Goal: Task Accomplishment & Management: Use online tool/utility

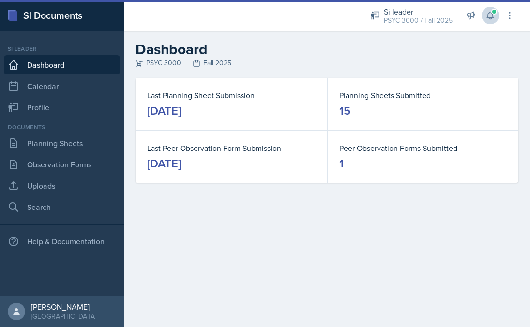
click at [492, 12] on span at bounding box center [495, 12] width 6 height 6
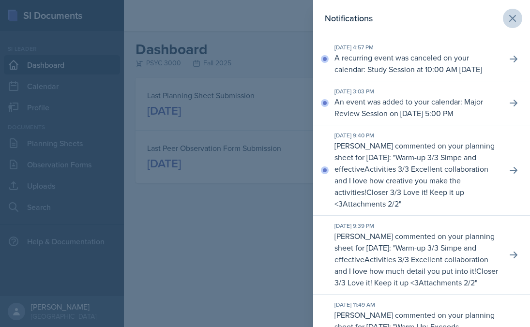
click at [512, 19] on button at bounding box center [512, 18] width 19 height 19
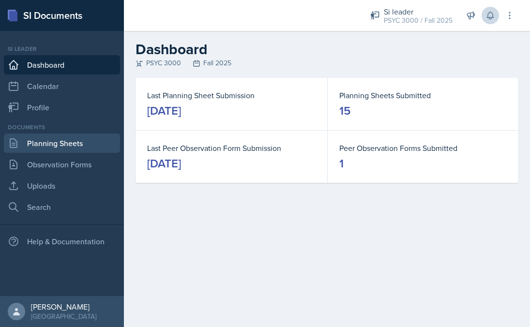
click at [70, 145] on link "Planning Sheets" at bounding box center [62, 143] width 116 height 19
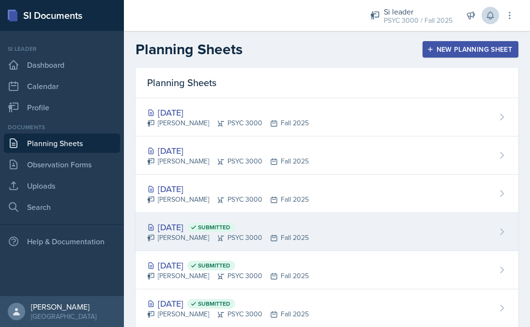
click at [208, 233] on div "Sep 25th, 2025 Submitted" at bounding box center [228, 227] width 162 height 13
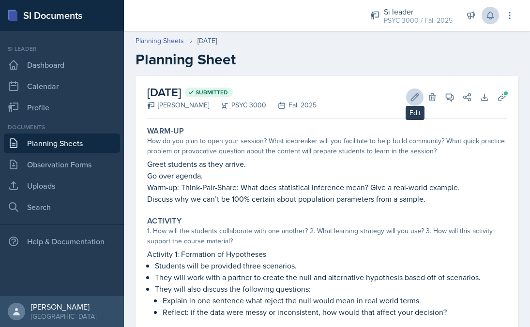
click at [410, 98] on icon at bounding box center [415, 98] width 10 height 10
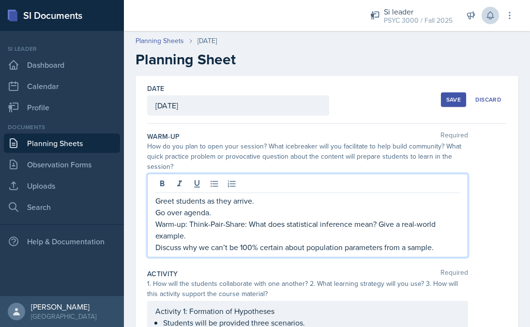
click at [279, 180] on div "Greet students as they arrive. Go over agenda. Warm-up: Think-Pair-Share: What …" at bounding box center [307, 216] width 321 height 84
click at [156, 201] on p "Greet students as they arrive." at bounding box center [308, 201] width 305 height 12
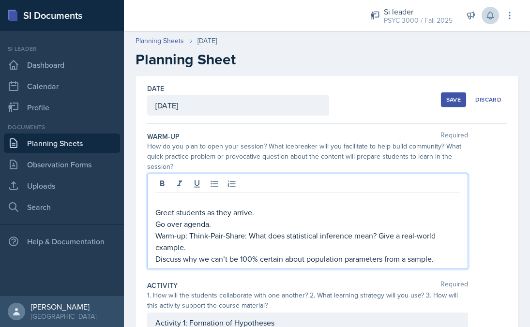
click at [187, 199] on p at bounding box center [308, 201] width 305 height 12
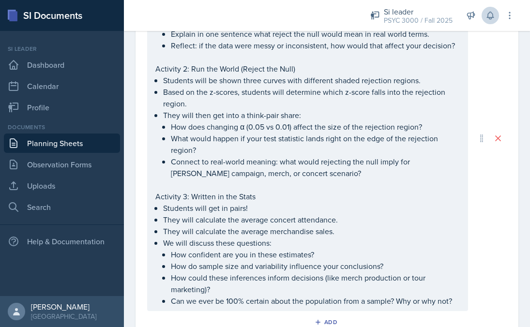
scroll to position [397, 0]
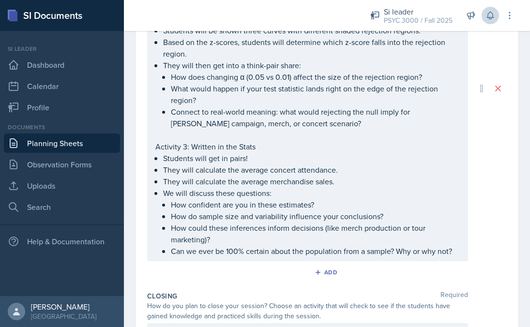
click at [220, 257] on ul "How confident are you in these estimates? How do sample size and variability in…" at bounding box center [315, 228] width 289 height 58
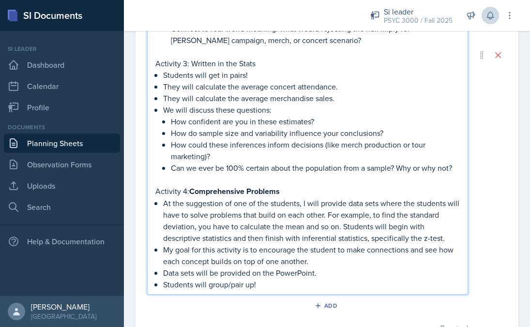
scroll to position [520, 0]
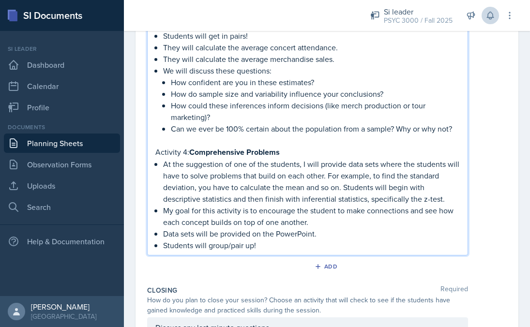
drag, startPoint x: 286, startPoint y: 171, endPoint x: 190, endPoint y: 177, distance: 95.6
click at [190, 158] on p "Activity 4: Comprehensive Problems" at bounding box center [308, 152] width 305 height 12
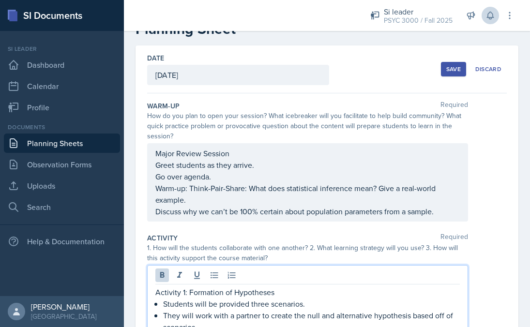
scroll to position [0, 0]
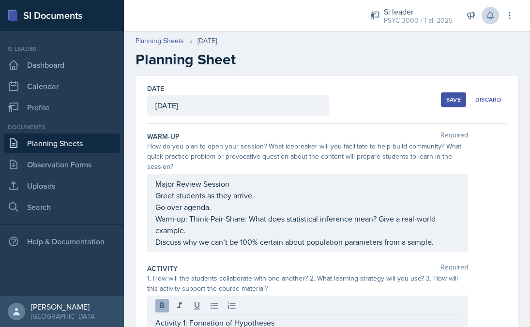
click at [162, 311] on button at bounding box center [163, 306] width 14 height 14
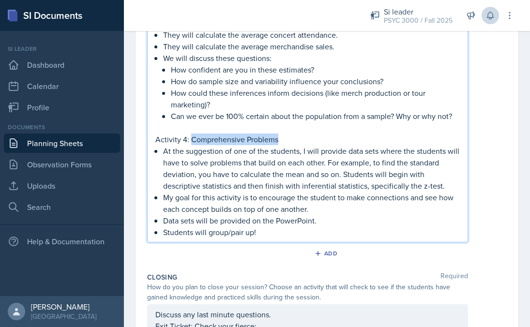
scroll to position [539, 0]
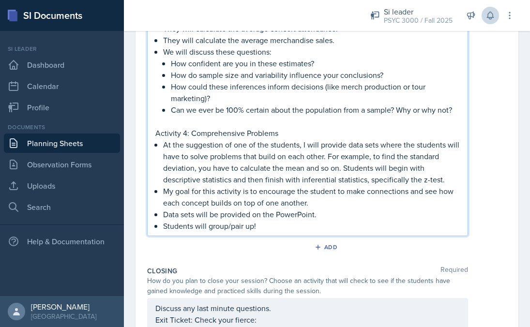
click at [265, 209] on p "My goal for this activity is to encourage the student to make connections and s…" at bounding box center [311, 197] width 297 height 23
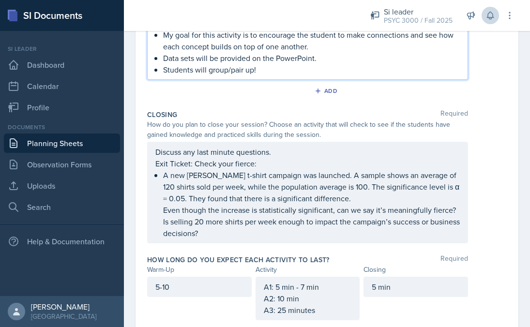
scroll to position [762, 0]
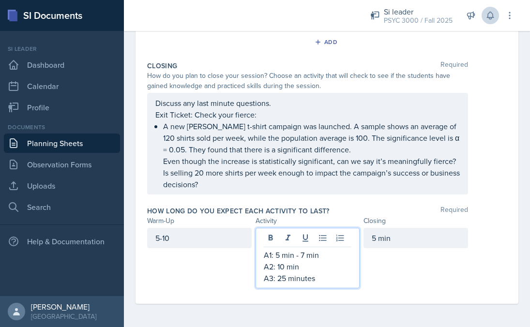
click at [312, 279] on div "A1: 5 min - 7 min A2: 10 min A3: 25 minutes" at bounding box center [308, 266] width 88 height 35
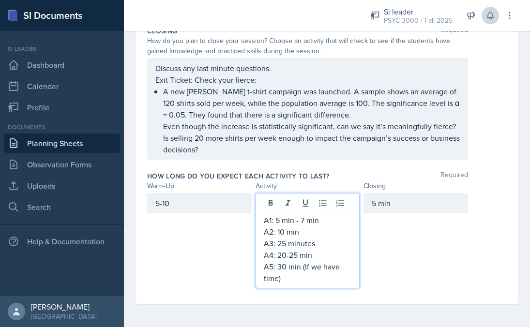
scroll to position [594, 0]
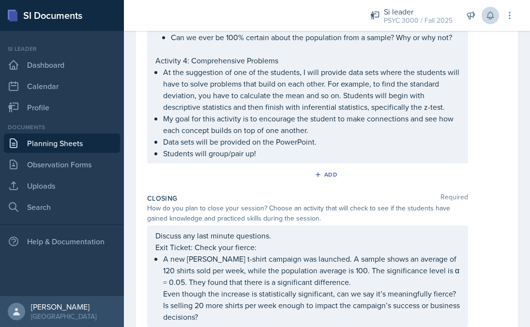
click at [316, 159] on ul "At the suggestion of one of the students, I will provide data sets where the st…" at bounding box center [311, 112] width 297 height 93
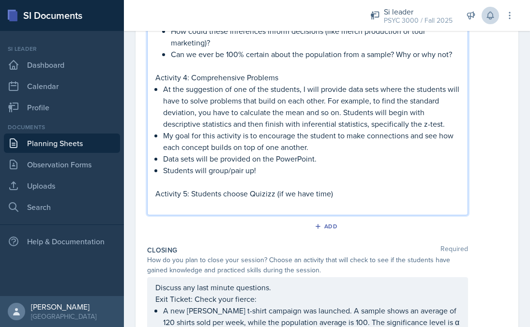
scroll to position [538, 0]
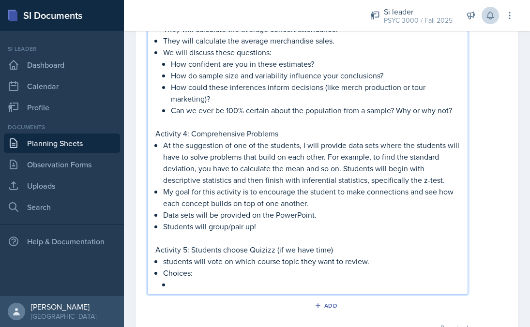
drag, startPoint x: 194, startPoint y: 313, endPoint x: 186, endPoint y: 315, distance: 8.8
click at [186, 291] on li "Choices:" at bounding box center [311, 278] width 297 height 23
drag, startPoint x: 182, startPoint y: 317, endPoint x: 156, endPoint y: 311, distance: 27.4
click at [163, 291] on li "Choices:" at bounding box center [311, 278] width 297 height 23
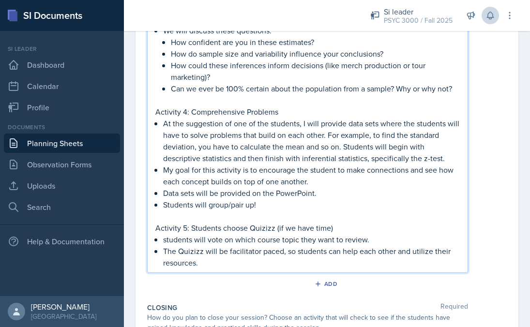
scroll to position [609, 0]
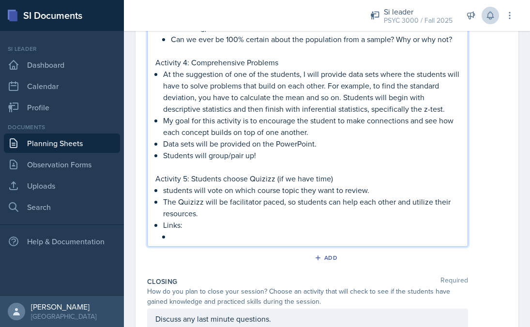
drag, startPoint x: 179, startPoint y: 260, endPoint x: 165, endPoint y: 262, distance: 14.2
click at [165, 231] on p "Links:" at bounding box center [311, 225] width 297 height 12
click at [181, 231] on p "Links:" at bounding box center [311, 225] width 297 height 12
click at [186, 243] on p at bounding box center [315, 237] width 289 height 12
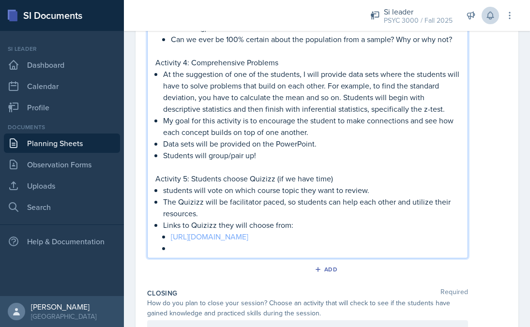
click at [249, 242] on link "https://wayground.com/admin/quiz/66d474cba56c926545597a83?source=quiz_share" at bounding box center [210, 237] width 78 height 11
click at [178, 254] on p at bounding box center [315, 249] width 289 height 12
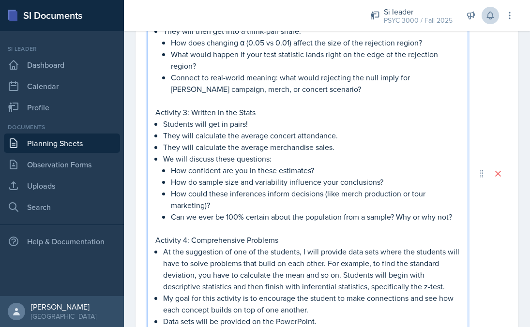
scroll to position [0, 0]
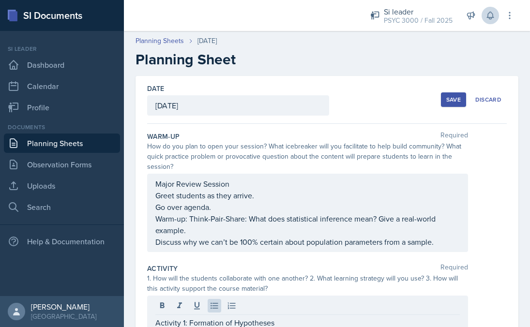
click at [448, 96] on div "Save" at bounding box center [454, 100] width 15 height 8
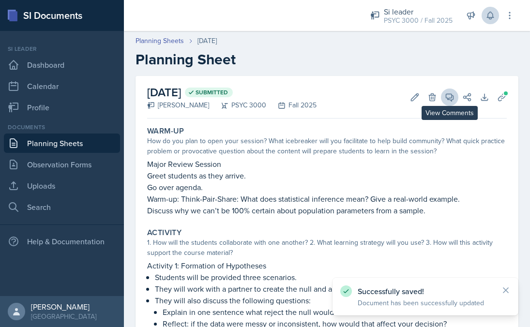
click at [445, 93] on icon at bounding box center [450, 98] width 10 height 10
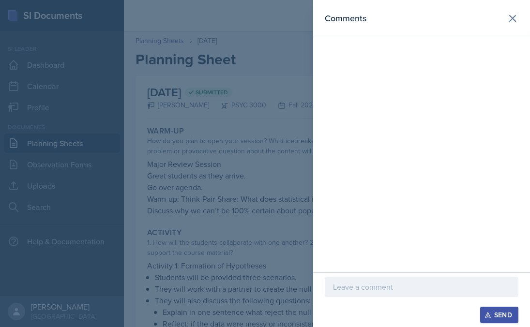
click at [332, 285] on div at bounding box center [422, 287] width 194 height 20
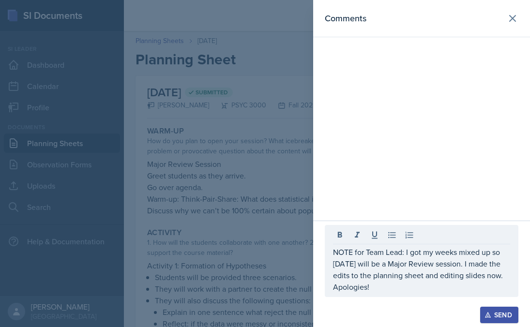
click at [496, 313] on div "Send" at bounding box center [500, 315] width 26 height 8
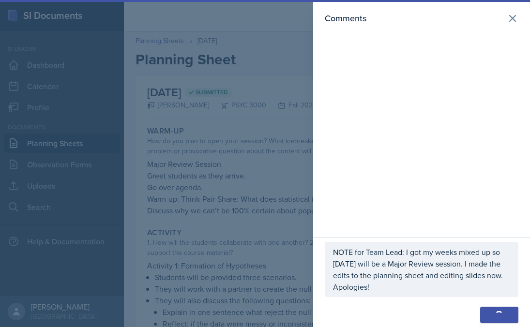
scroll to position [35, 0]
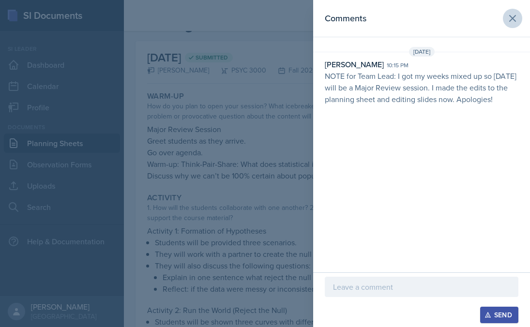
click at [511, 16] on icon at bounding box center [513, 19] width 6 height 6
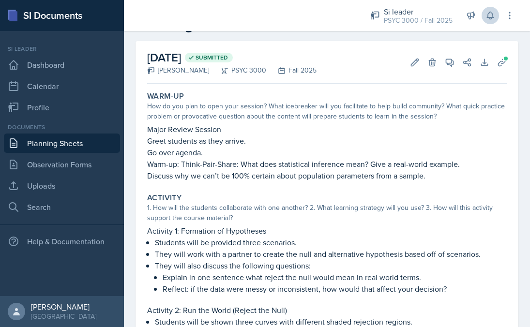
click at [491, 18] on icon at bounding box center [491, 16] width 10 height 10
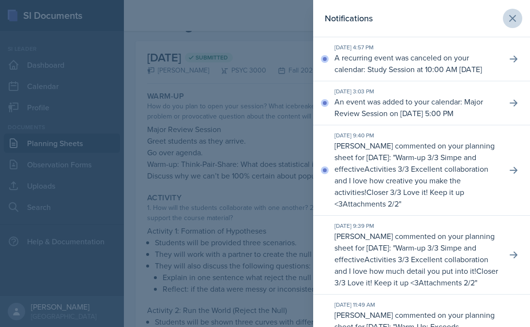
click at [507, 22] on icon at bounding box center [513, 19] width 12 height 12
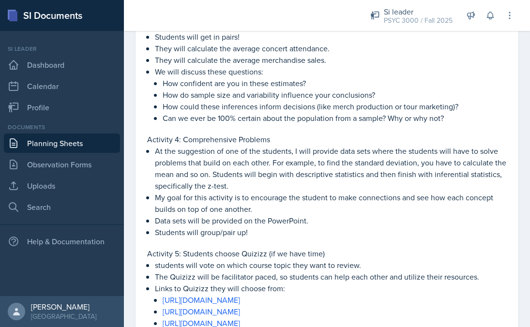
scroll to position [541, 0]
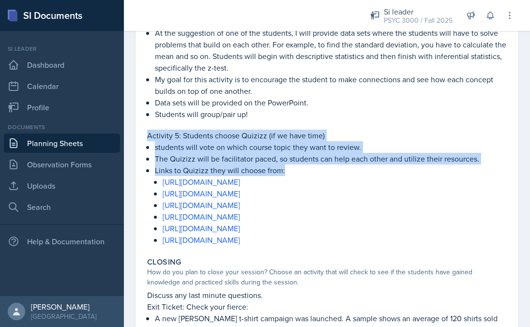
drag, startPoint x: 148, startPoint y: 135, endPoint x: 477, endPoint y: 168, distance: 330.5
copy div "Activity 5: Students choose Quizizz (if we have time) students will vote on whi…"
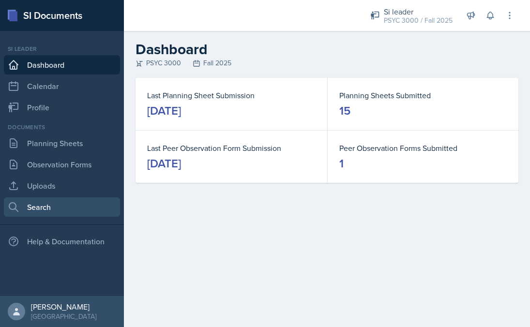
click at [55, 207] on link "Search" at bounding box center [62, 207] width 116 height 19
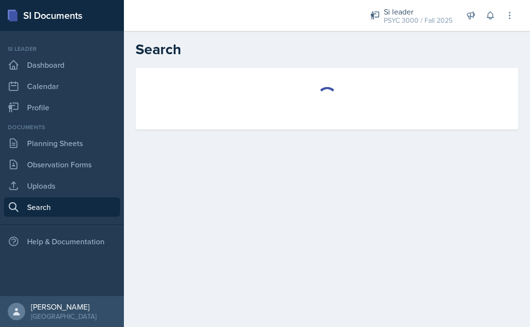
select select "all"
select select "1"
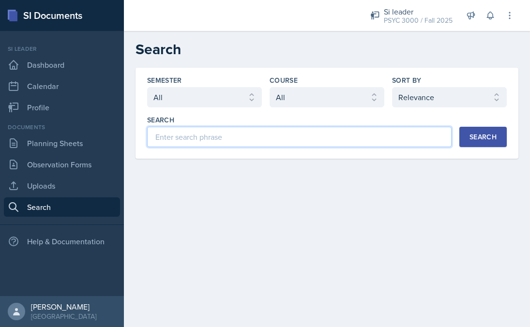
click at [209, 131] on input at bounding box center [299, 137] width 305 height 20
click at [169, 138] on input "[PERSON_NAME] major review" at bounding box center [299, 137] width 305 height 20
type input "[PERSON_NAME] review"
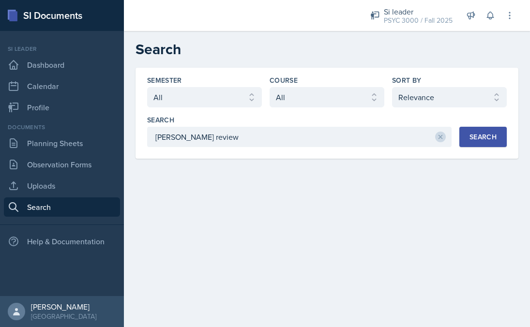
click at [473, 133] on div "Search" at bounding box center [483, 137] width 27 height 8
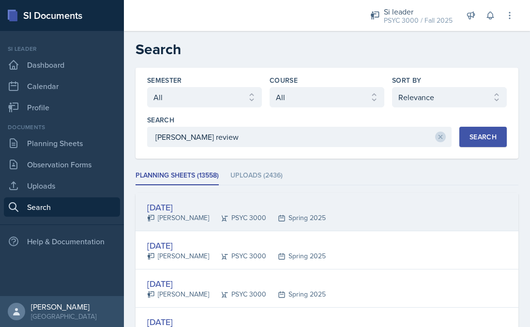
click at [226, 209] on div "[DATE]" at bounding box center [236, 207] width 179 height 13
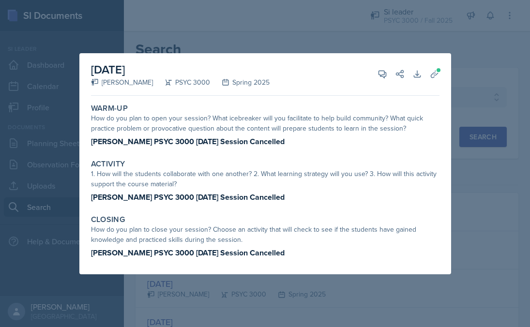
click at [472, 126] on div at bounding box center [265, 163] width 530 height 327
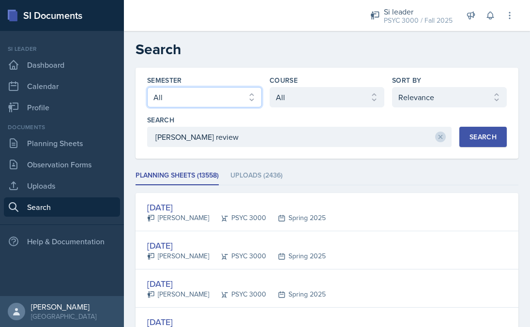
select select "e2039551-f485-4c1b-a525-5b9893bb04c4"
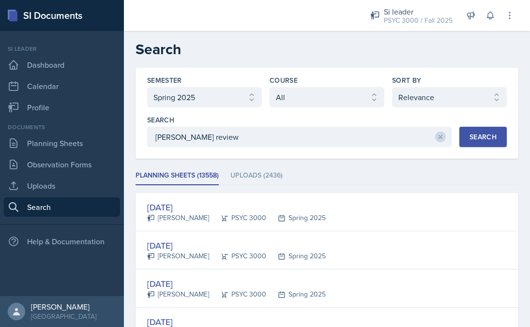
click at [488, 140] on div "Search" at bounding box center [483, 137] width 27 height 8
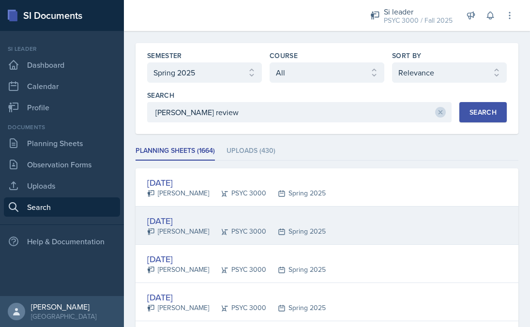
scroll to position [39, 0]
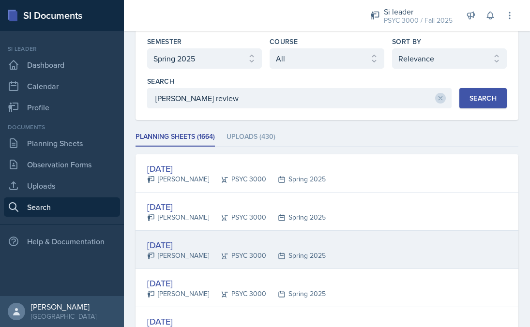
click at [290, 238] on div "[DATE] [PERSON_NAME] PSYC 3000 Spring 2025" at bounding box center [327, 250] width 383 height 38
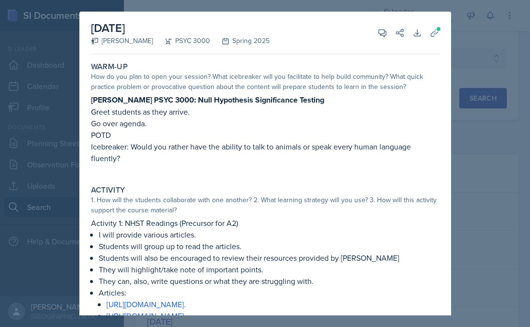
click at [495, 180] on div at bounding box center [265, 163] width 530 height 327
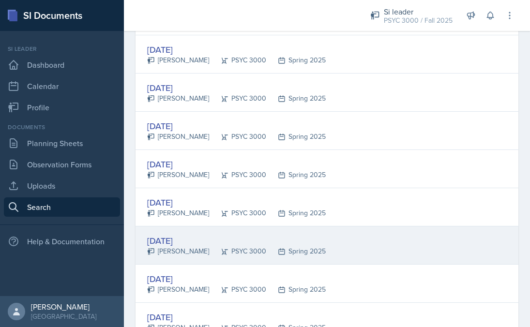
scroll to position [371, 0]
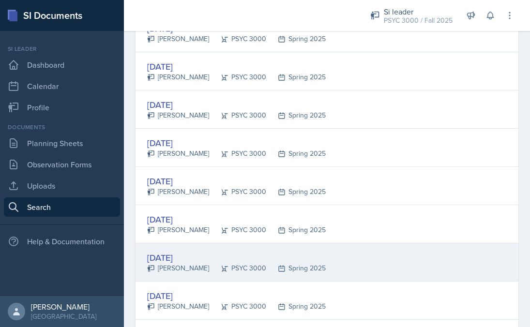
click at [374, 249] on div "[DATE] [PERSON_NAME] PSYC 3000 Spring 2025" at bounding box center [327, 263] width 383 height 38
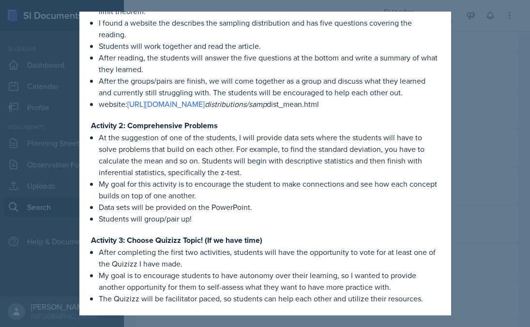
scroll to position [253, 0]
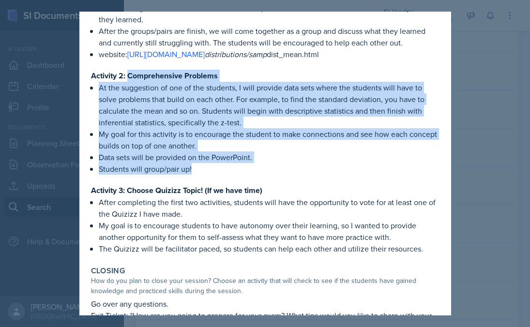
drag, startPoint x: 128, startPoint y: 77, endPoint x: 249, endPoint y: 171, distance: 153.4
click at [249, 171] on div "Activity 1: Revisiting the Sampling Distribution At our last session, students …" at bounding box center [265, 93] width 349 height 323
copy div "Comprehensive Problems At the suggestion of one of the students, I will provide…"
click at [173, 139] on p "My goal for this activity is to encourage the student to make connections and s…" at bounding box center [269, 139] width 341 height 23
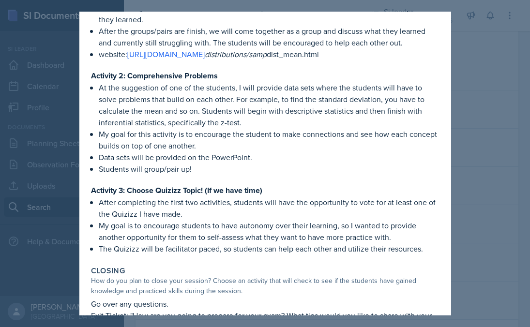
scroll to position [259, 0]
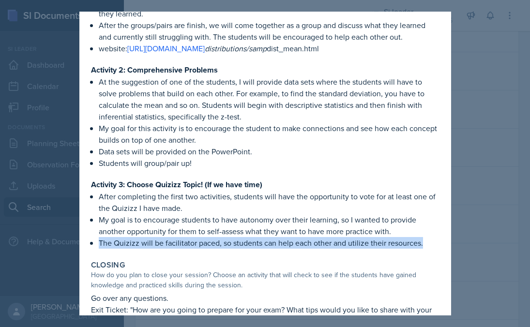
drag, startPoint x: 100, startPoint y: 245, endPoint x: 421, endPoint y: 241, distance: 321.2
click at [421, 241] on p "The Quizizz will be facilitator paced, so students can help each other and util…" at bounding box center [269, 243] width 341 height 12
copy p "The Quizizz will be facilitator paced, so students can help each other and util…"
